Goal: Download file/media

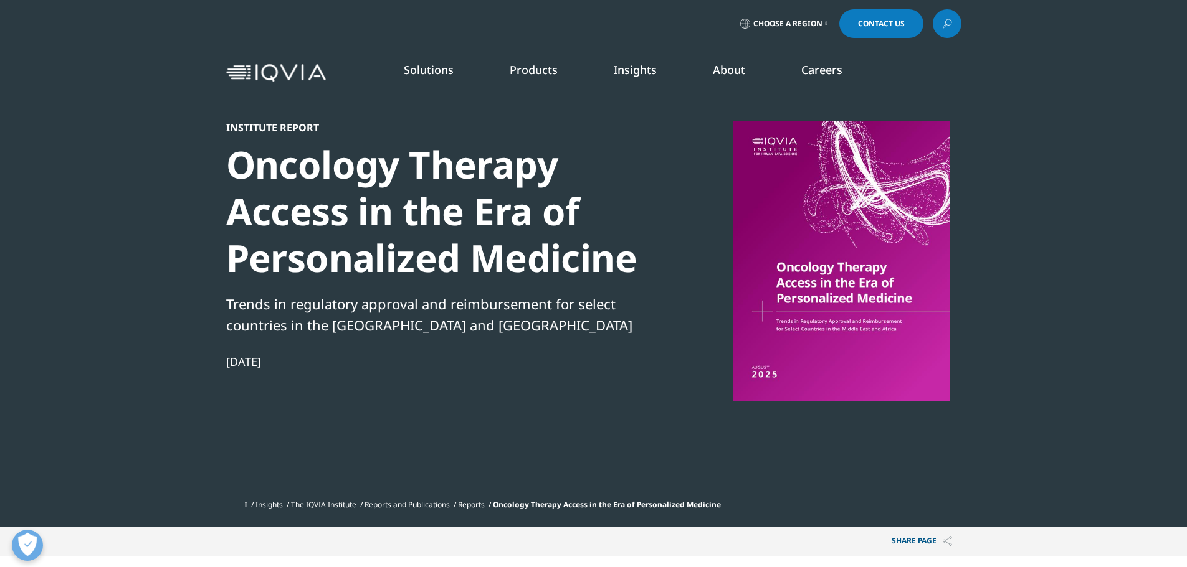
scroll to position [1223, 735]
click at [873, 343] on div at bounding box center [841, 261] width 240 height 280
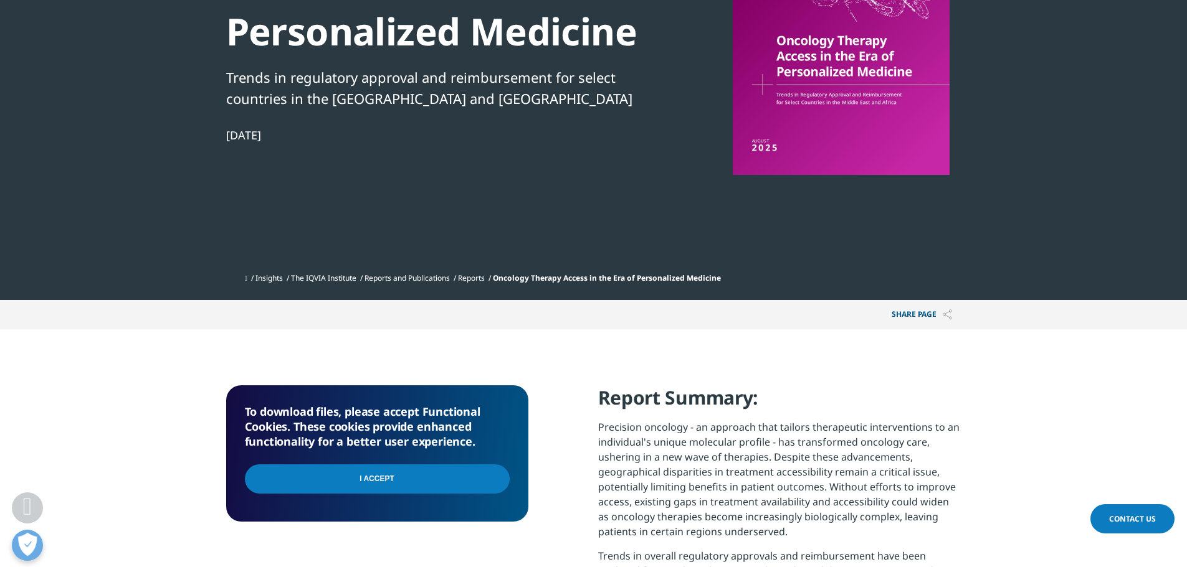
scroll to position [249, 0]
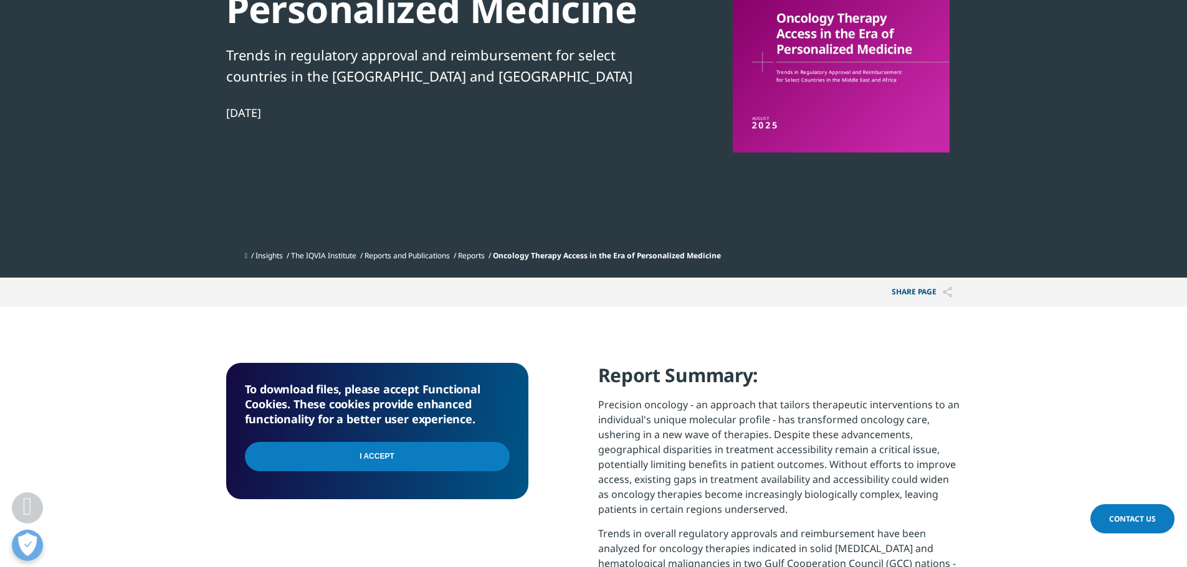
click at [430, 460] on input "I Accept" at bounding box center [377, 456] width 265 height 29
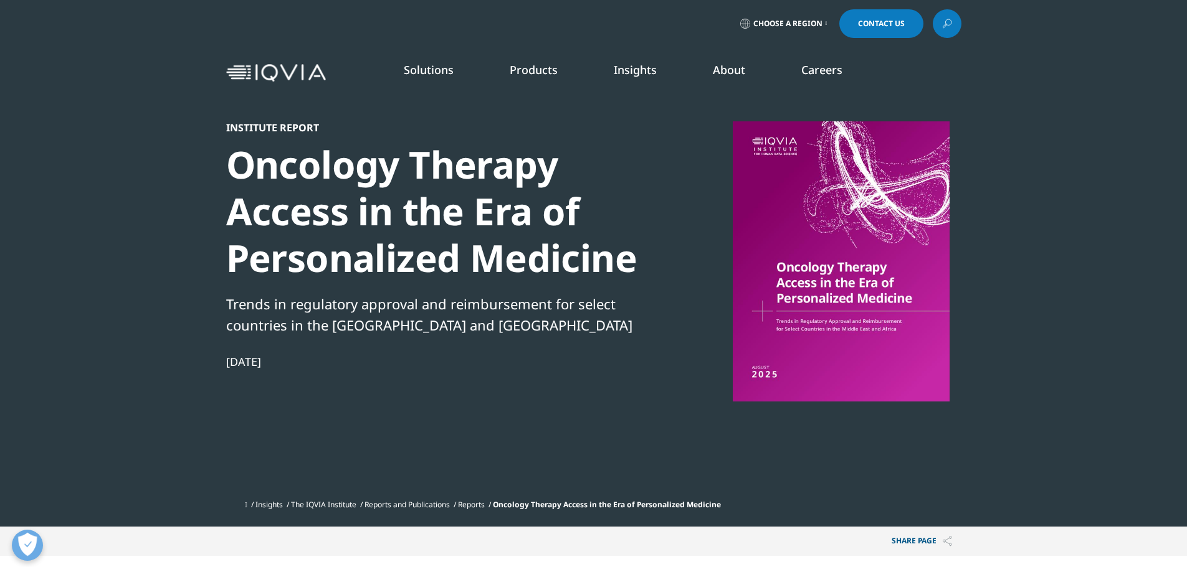
click at [802, 24] on span "Choose a Region" at bounding box center [787, 24] width 69 height 10
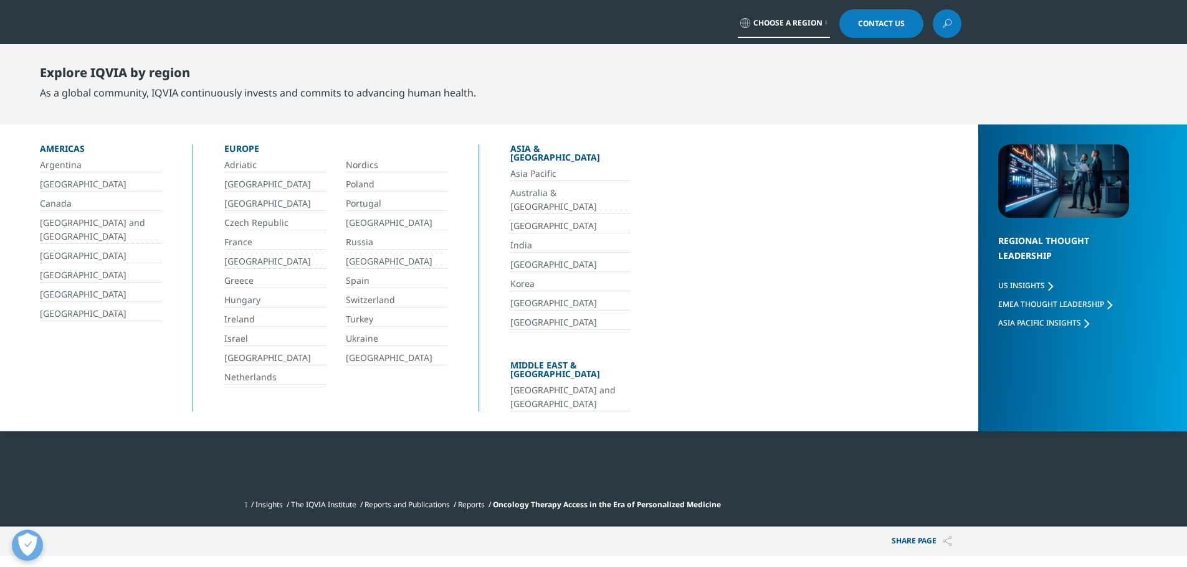
click at [653, 17] on div "Choose a Region Contact Us" at bounding box center [593, 23] width 735 height 29
click at [567, 463] on div "Institute Report Oncology Therapy Access in the Era of Personalized Medicine Tr…" at bounding box center [439, 307] width 427 height 372
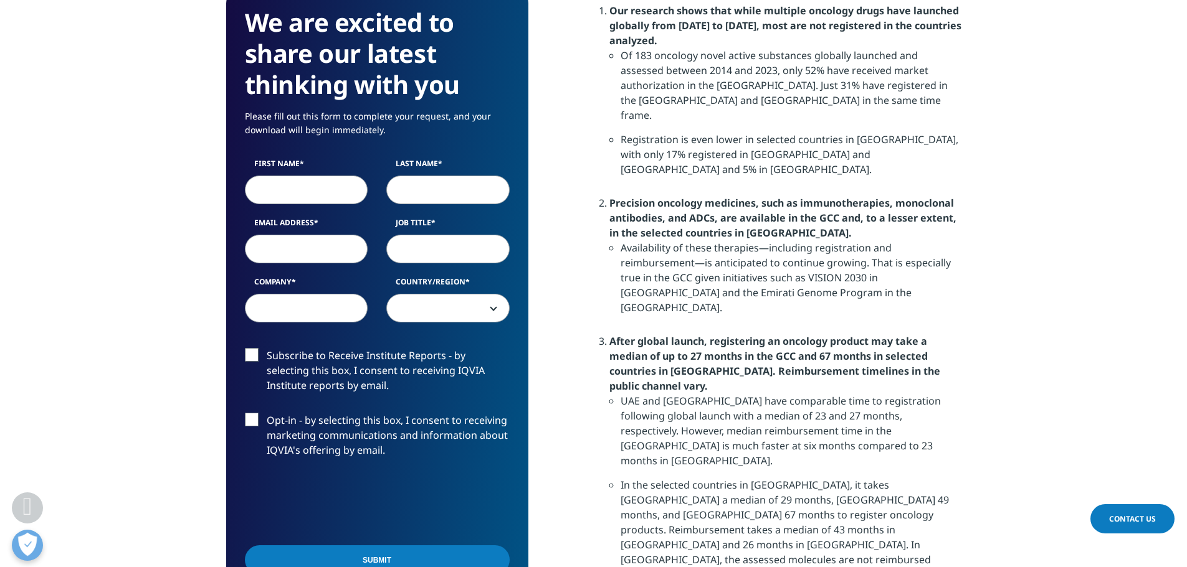
scroll to position [934, 0]
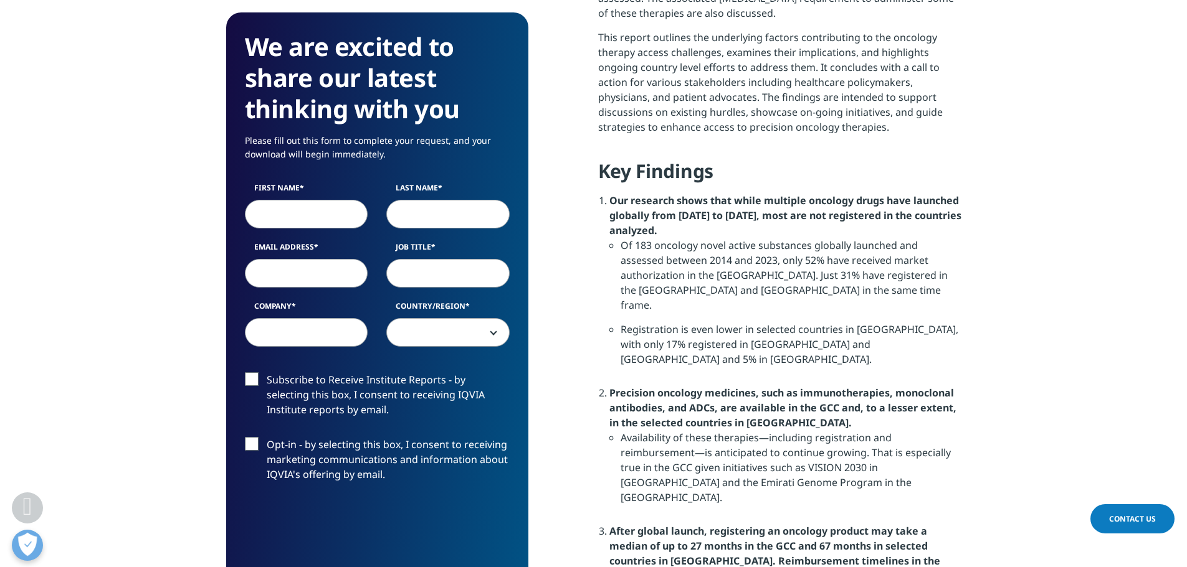
click at [290, 210] on input "First Name" at bounding box center [306, 215] width 123 height 29
type input "Dongyeol"
type input "Lee"
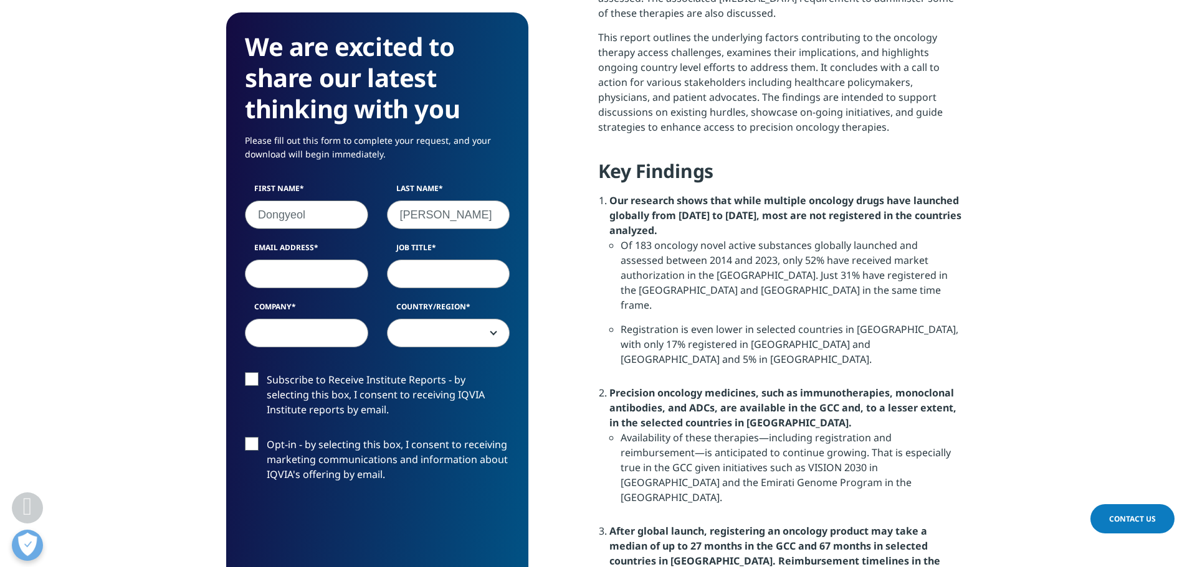
type input "nucleus97@gmail.com"
select select "South Korea"
click at [457, 273] on input "Job Title" at bounding box center [448, 274] width 123 height 29
type input "Medical Director"
click at [313, 326] on input "Company" at bounding box center [306, 333] width 123 height 29
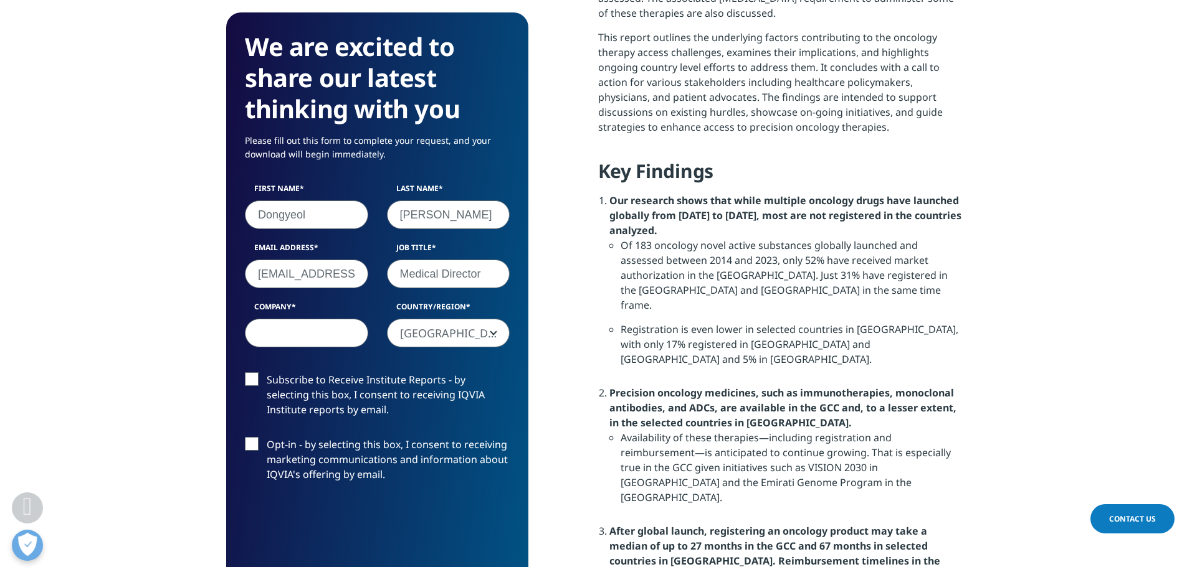
type input "Antengene"
click at [256, 383] on label "Subscribe to Receive Institute Reports - by selecting this box, I consent to re…" at bounding box center [377, 398] width 265 height 52
click at [267, 372] on input "Subscribe to Receive Institute Reports - by selecting this box, I consent to re…" at bounding box center [267, 372] width 0 height 0
click at [253, 447] on label "Opt-in - by selecting this box, I consent to receiving marketing communications…" at bounding box center [377, 463] width 265 height 52
click at [267, 437] on input "Opt-in - by selecting this box, I consent to receiving marketing communications…" at bounding box center [267, 437] width 0 height 0
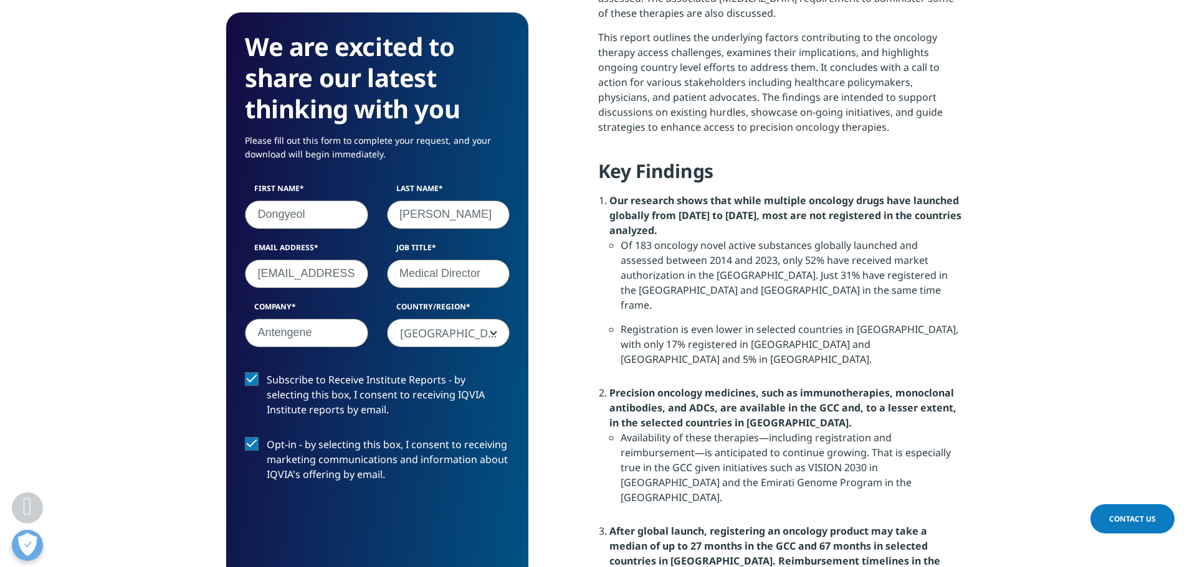
scroll to position [1121, 0]
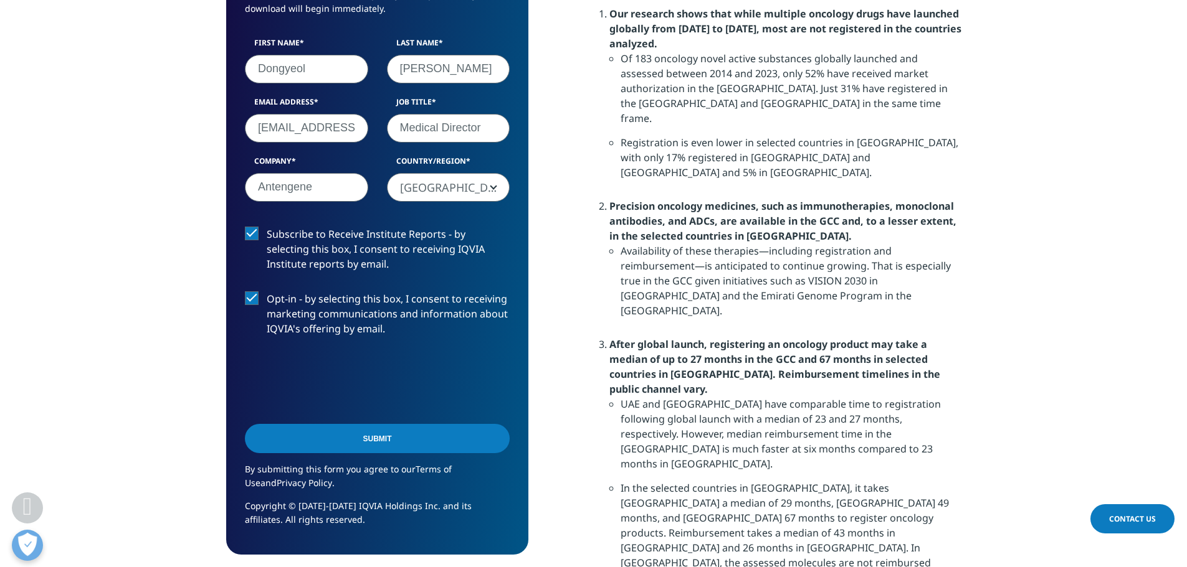
click at [392, 443] on input "Submit" at bounding box center [377, 438] width 265 height 29
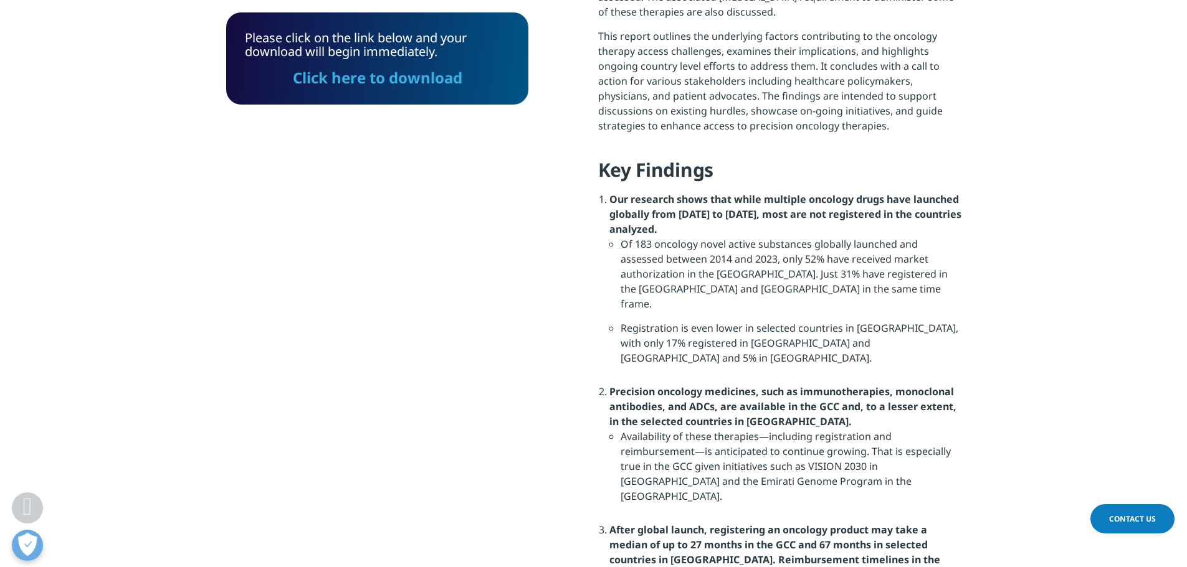
scroll to position [820, 0]
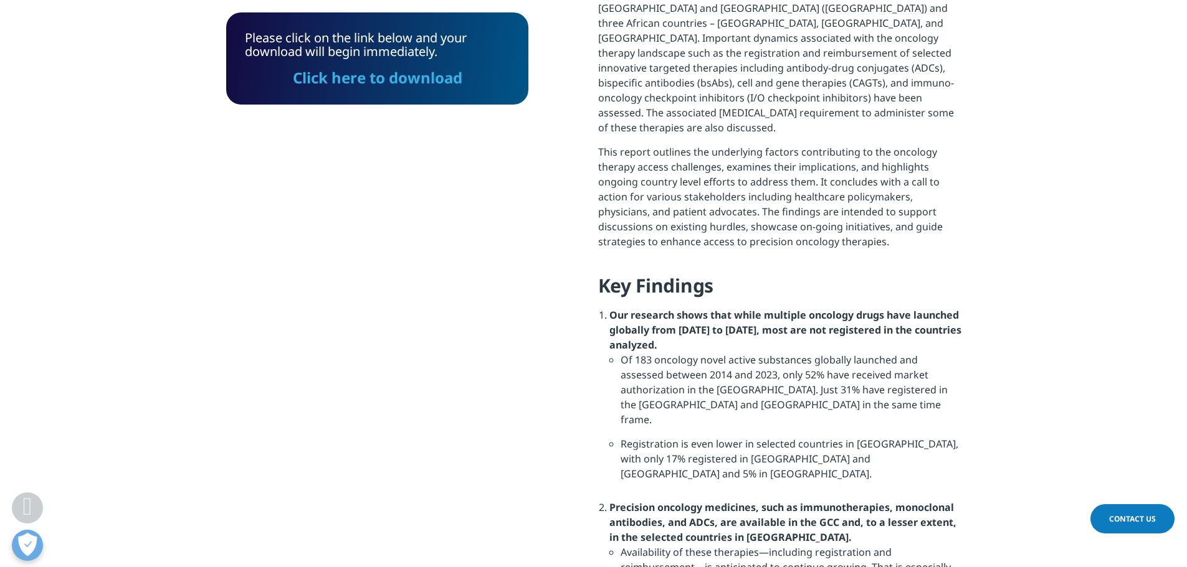
click at [364, 90] on div "Please click on the link below and your download will begin immediately. Click …" at bounding box center [377, 58] width 302 height 92
click at [372, 79] on link "Click here to download" at bounding box center [377, 77] width 169 height 21
